Goal: Information Seeking & Learning: Learn about a topic

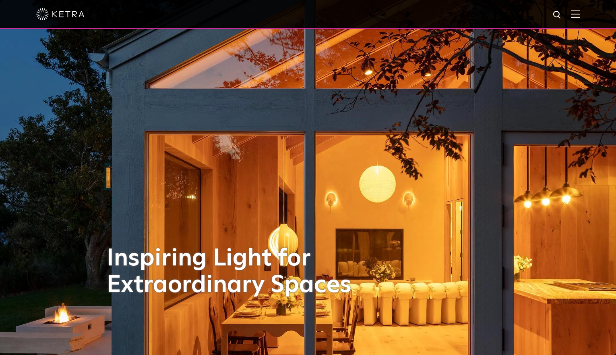
click at [579, 17] on img at bounding box center [575, 14] width 9 height 8
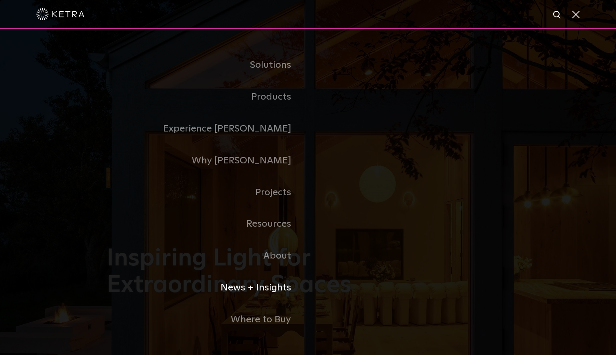
click at [274, 282] on link "News + Insights" at bounding box center [207, 288] width 201 height 32
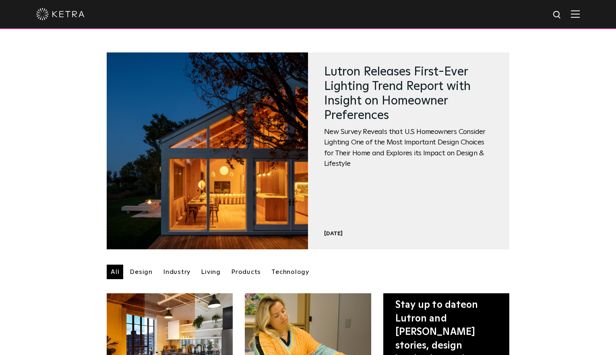
click at [579, 18] on span at bounding box center [575, 14] width 9 height 8
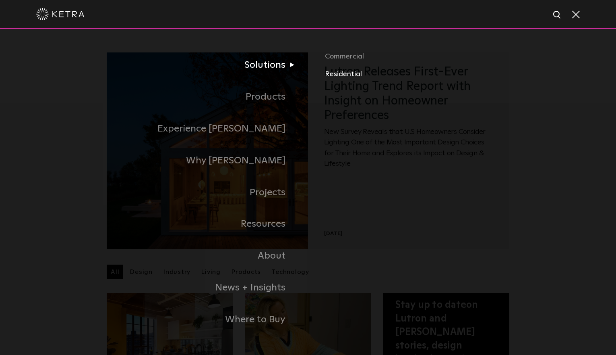
click at [344, 74] on link "Residential" at bounding box center [451, 74] width 253 height 12
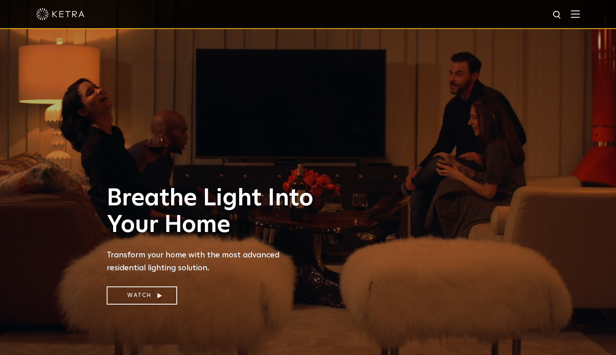
click at [578, 14] on img at bounding box center [575, 14] width 9 height 8
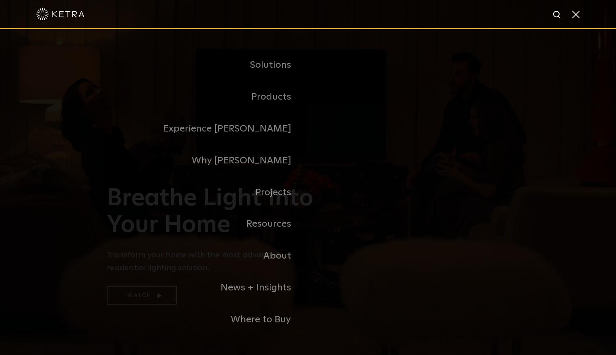
drag, startPoint x: 577, startPoint y: 15, endPoint x: 536, endPoint y: 52, distance: 54.8
click at [577, 15] on span at bounding box center [575, 14] width 9 height 8
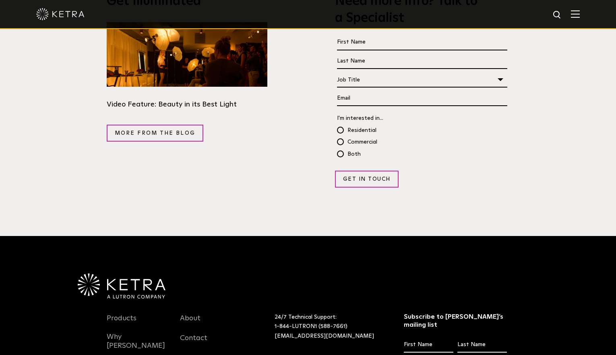
scroll to position [1576, 0]
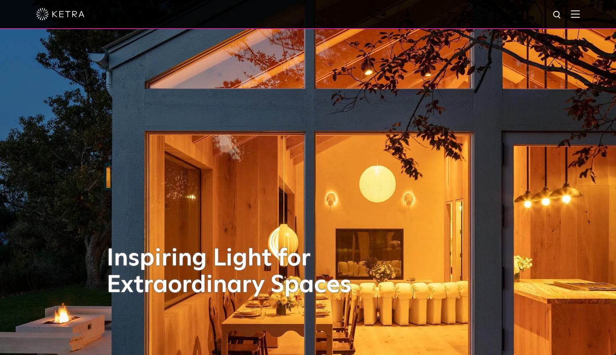
click at [572, 17] on img at bounding box center [575, 14] width 9 height 8
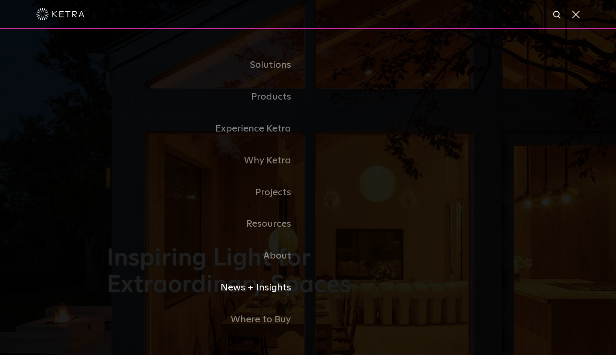
click at [259, 282] on link "News + Insights" at bounding box center [207, 288] width 201 height 32
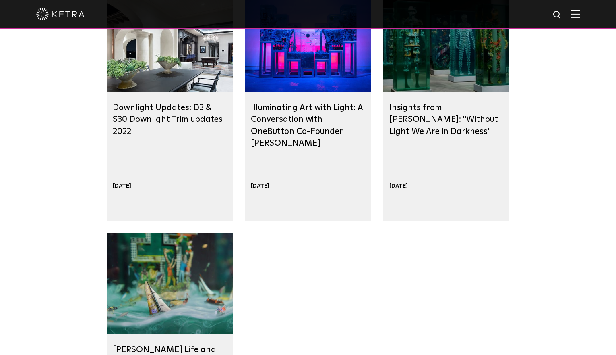
scroll to position [738, 0]
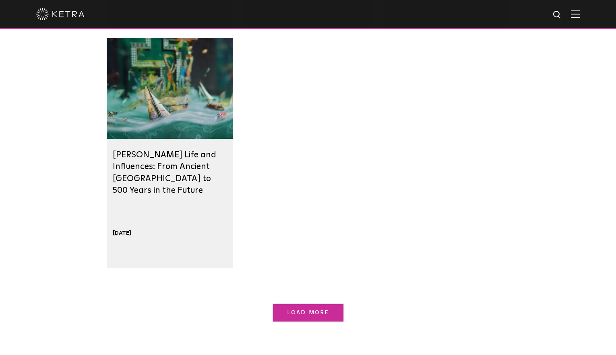
click at [304, 313] on span "Load More" at bounding box center [308, 312] width 42 height 6
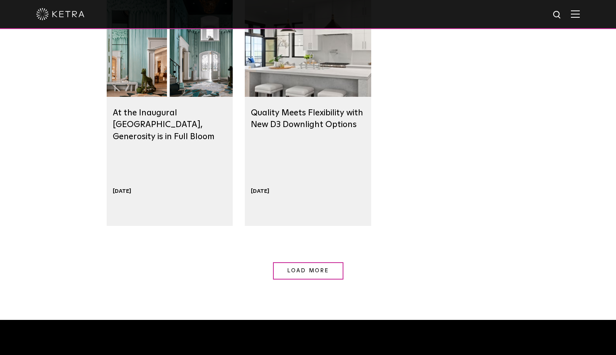
scroll to position [1352, 0]
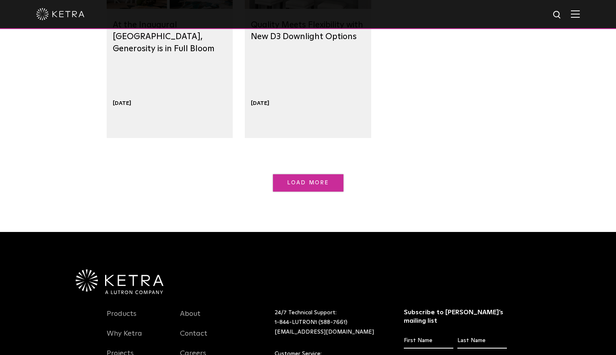
click at [329, 189] on link "Load More" at bounding box center [308, 182] width 71 height 17
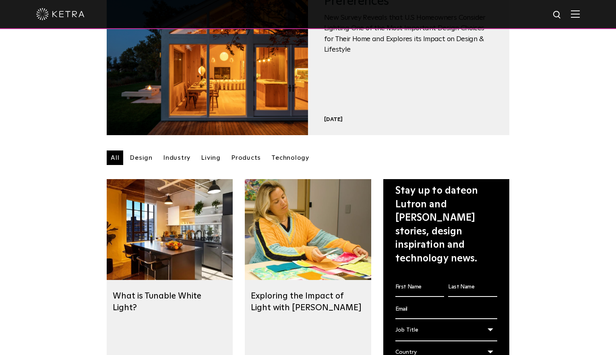
scroll to position [114, 0]
click at [172, 157] on link "Industry" at bounding box center [176, 157] width 35 height 15
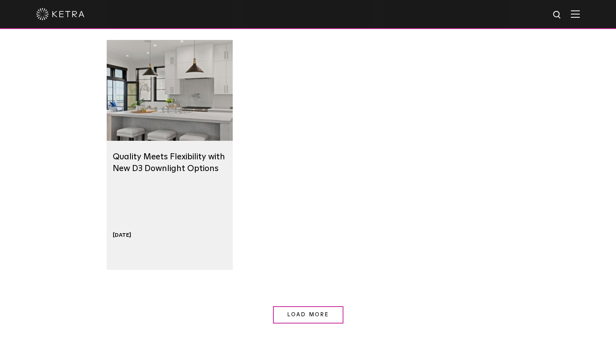
scroll to position [896, 0]
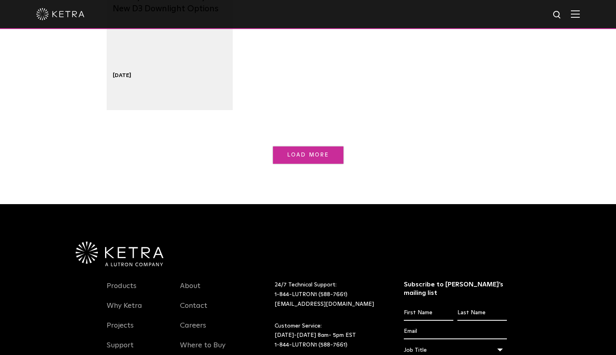
click at [303, 162] on link "Load More" at bounding box center [308, 154] width 71 height 17
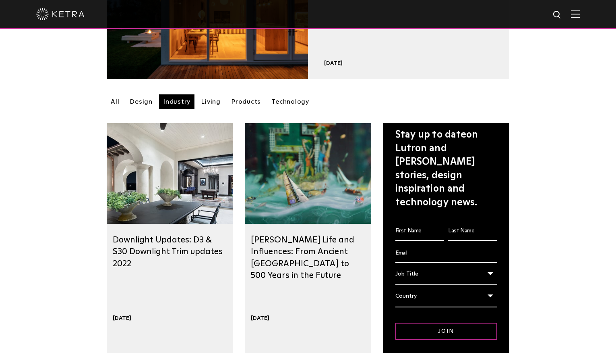
scroll to position [0, 0]
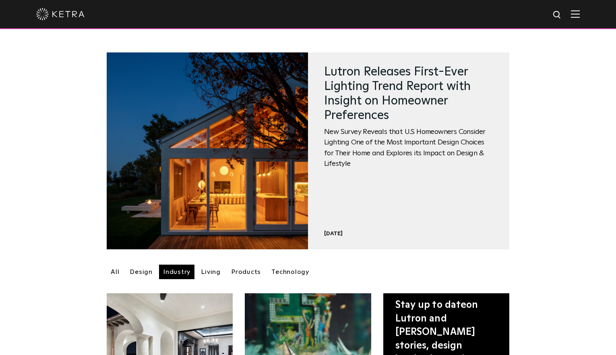
click at [556, 15] on img at bounding box center [558, 15] width 10 height 10
type input "ketra joins lutron"
click at [532, 9] on button "Search" at bounding box center [538, 15] width 12 height 12
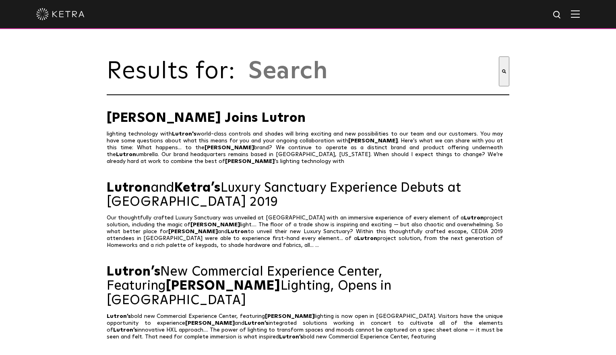
type input "ketra joins lutron"
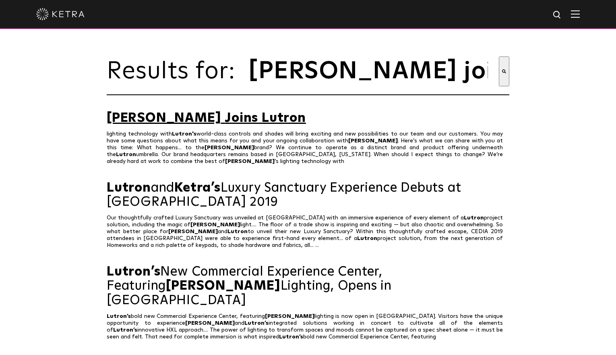
click at [225, 117] on span "Joins" at bounding box center [241, 118] width 33 height 13
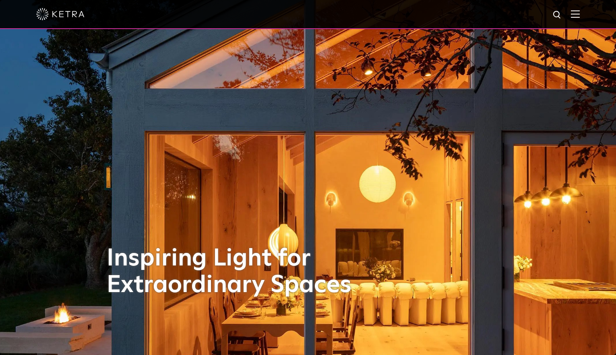
click at [577, 11] on img at bounding box center [575, 14] width 9 height 8
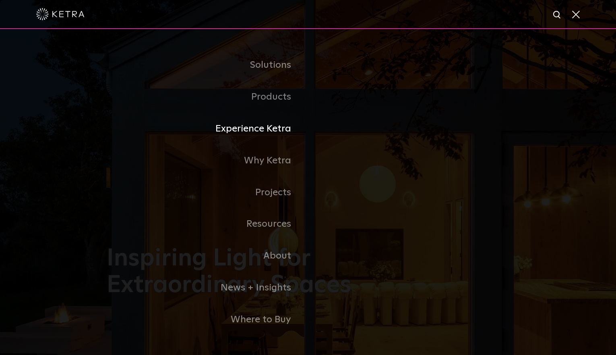
click at [265, 127] on link "Experience Ketra" at bounding box center [207, 129] width 201 height 32
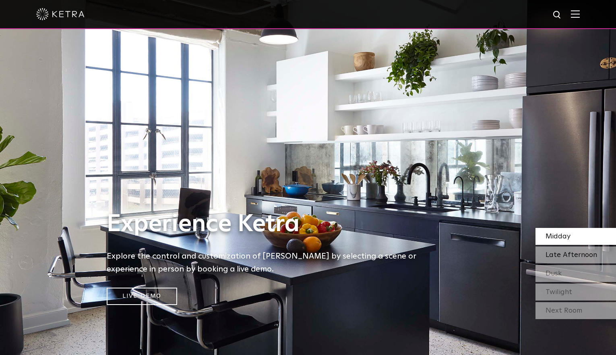
click at [561, 258] on div "Late Afternoon" at bounding box center [576, 254] width 81 height 17
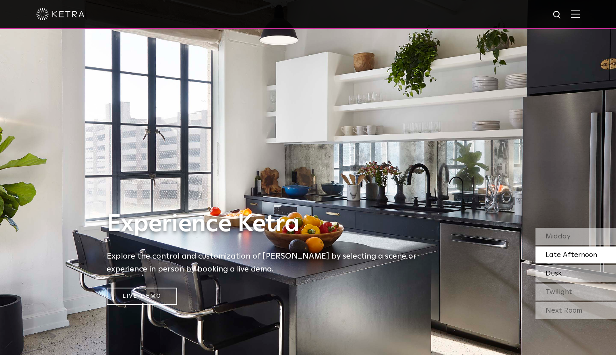
click at [573, 275] on div "Dusk" at bounding box center [576, 273] width 81 height 17
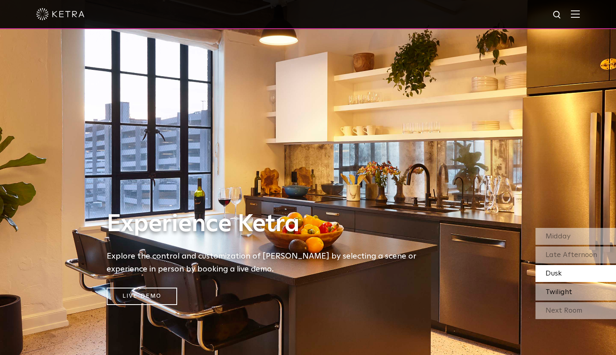
click at [581, 295] on div "Twilight" at bounding box center [576, 291] width 81 height 17
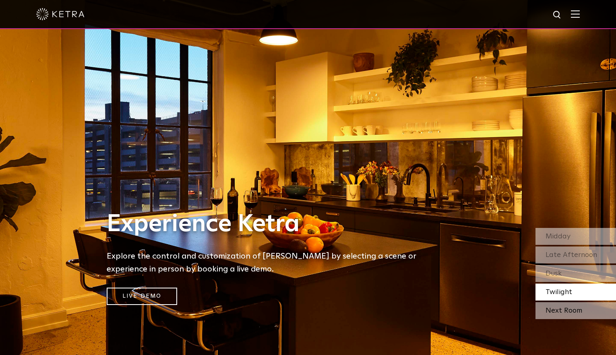
click at [576, 312] on div "Next Room" at bounding box center [576, 310] width 81 height 17
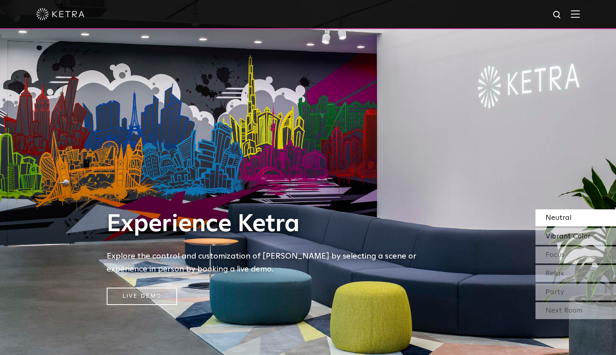
click at [561, 234] on span "Vibrant Color" at bounding box center [568, 235] width 45 height 7
